Goal: Register for event/course

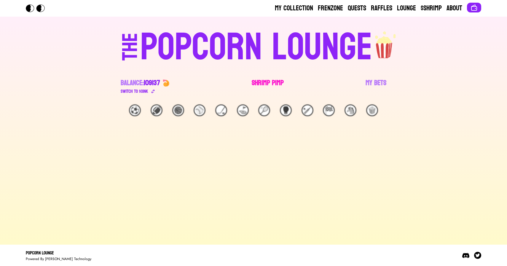
click at [264, 83] on link "Shrimp Pimp" at bounding box center [268, 86] width 32 height 17
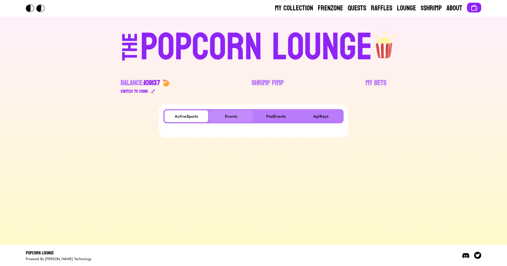
click at [237, 112] on button "Events" at bounding box center [231, 116] width 44 height 12
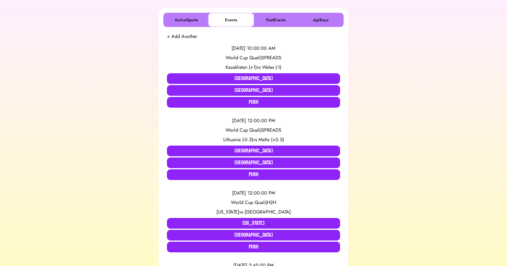
scroll to position [98, 0]
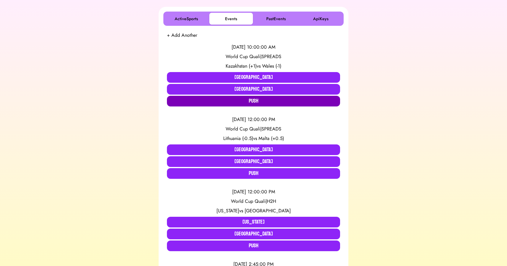
click at [239, 106] on button "Push" at bounding box center [253, 101] width 173 height 11
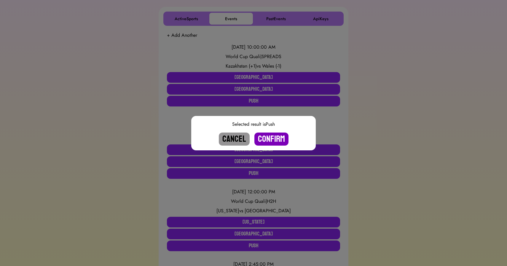
click at [268, 137] on button "Confirm" at bounding box center [271, 138] width 34 height 13
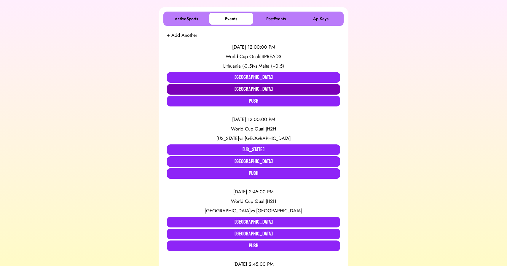
click at [250, 88] on button "[GEOGRAPHIC_DATA]" at bounding box center [253, 89] width 173 height 11
click div "Selected result is Malta Cancel Confirm"
click at [250, 88] on button "[GEOGRAPHIC_DATA]" at bounding box center [253, 89] width 173 height 11
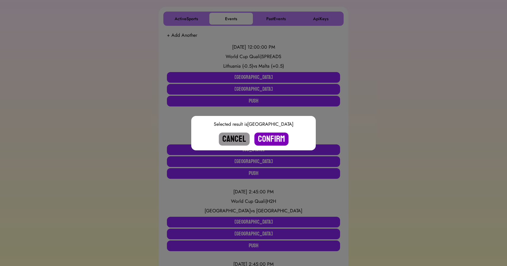
click at [271, 138] on button "Confirm" at bounding box center [271, 138] width 34 height 13
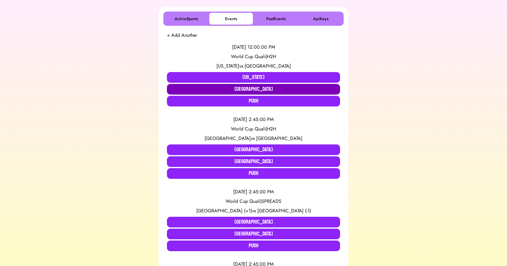
click at [258, 90] on button "[GEOGRAPHIC_DATA]" at bounding box center [253, 89] width 173 height 11
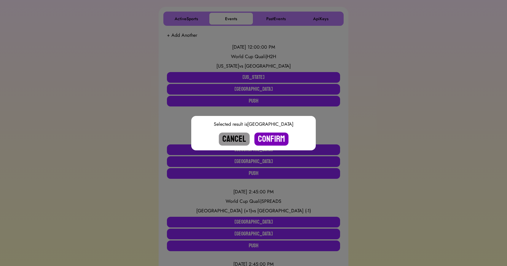
click at [272, 139] on button "Confirm" at bounding box center [271, 138] width 34 height 13
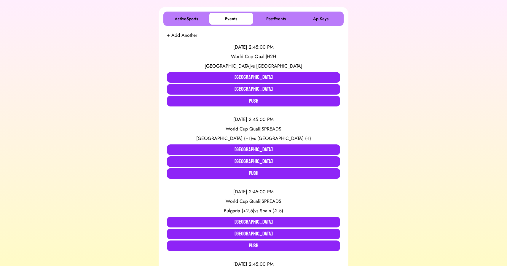
scroll to position [0, 0]
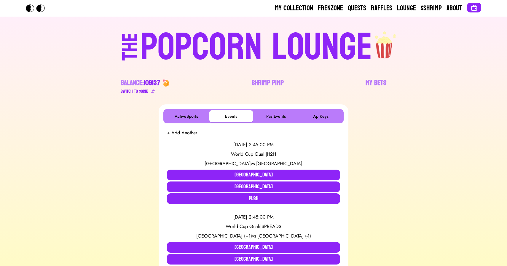
click at [231, 48] on div "POPCORN LOUNGE" at bounding box center [256, 47] width 232 height 38
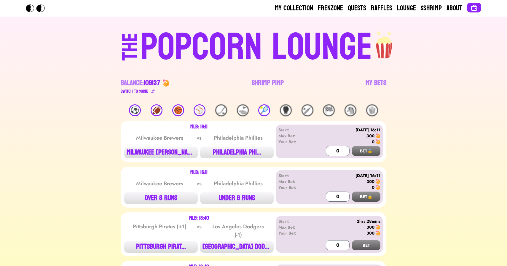
click at [263, 114] on div "🎾" at bounding box center [264, 110] width 12 height 12
